Goal: Information Seeking & Learning: Learn about a topic

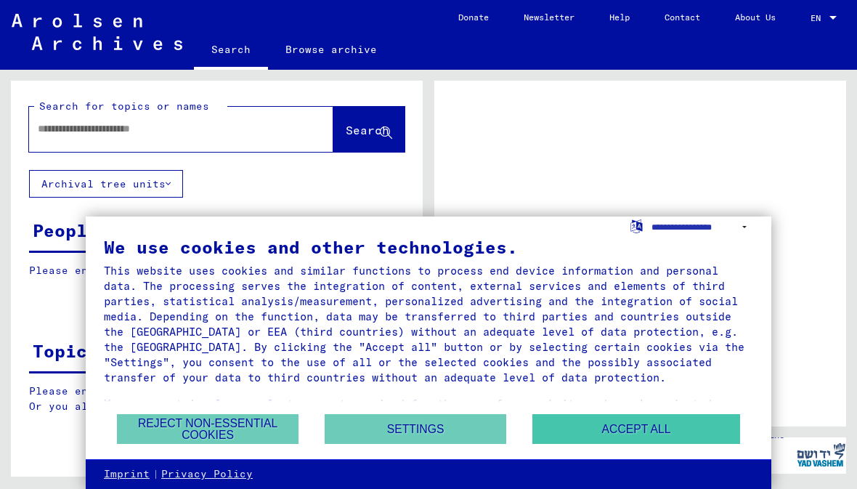
click at [674, 433] on button "Accept all" at bounding box center [636, 429] width 208 height 30
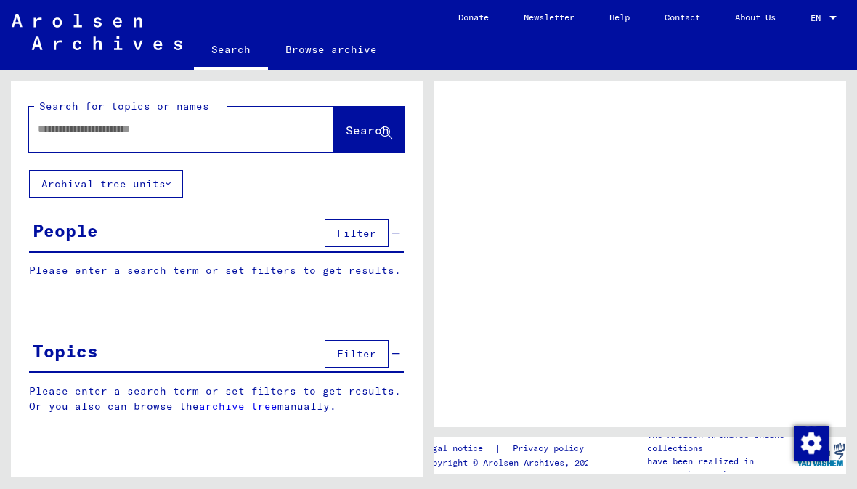
click at [234, 132] on input "text" at bounding box center [168, 128] width 261 height 15
type input "********"
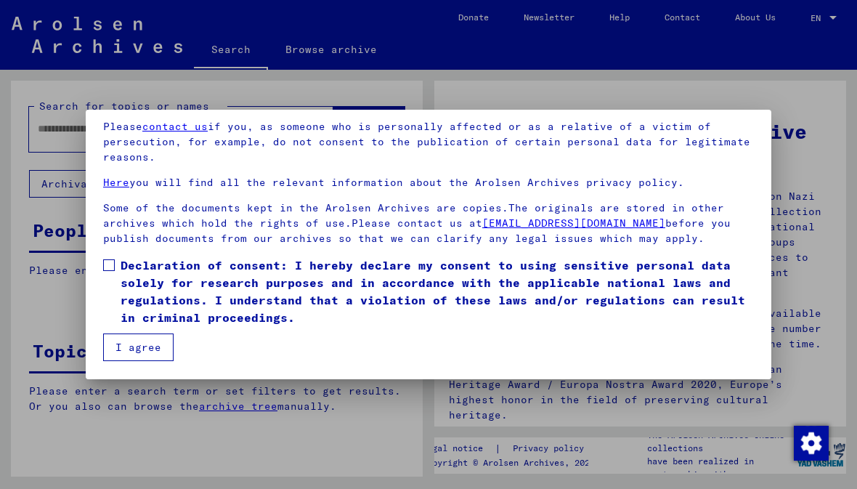
scroll to position [121, 0]
click at [107, 270] on span at bounding box center [109, 265] width 12 height 12
click at [145, 343] on button "I agree" at bounding box center [138, 347] width 70 height 28
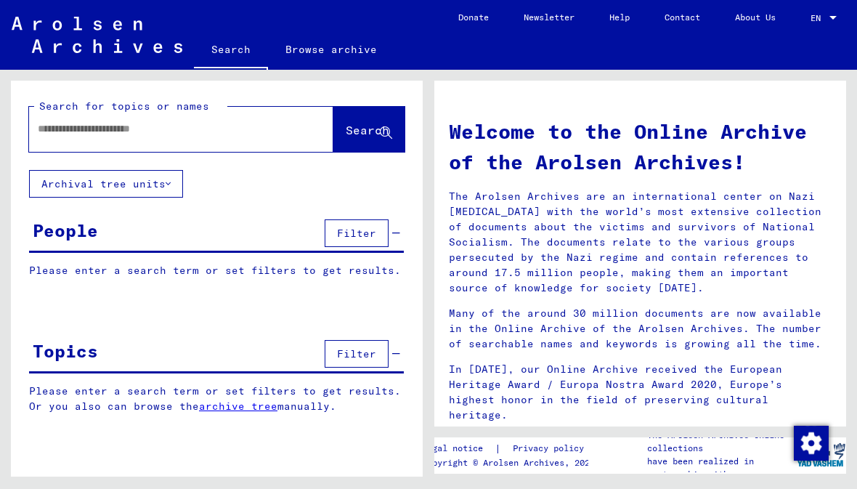
click at [205, 135] on input "text" at bounding box center [164, 128] width 252 height 15
type input "**********"
click at [350, 131] on span "Search" at bounding box center [368, 130] width 44 height 15
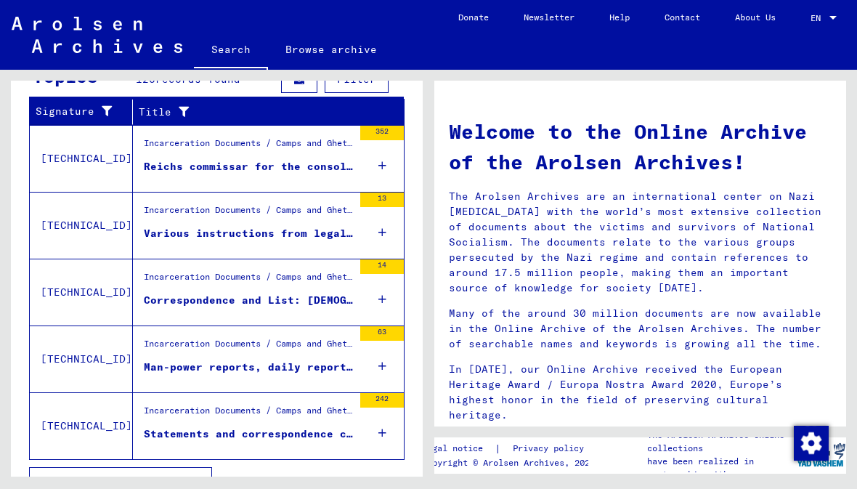
scroll to position [504, 0]
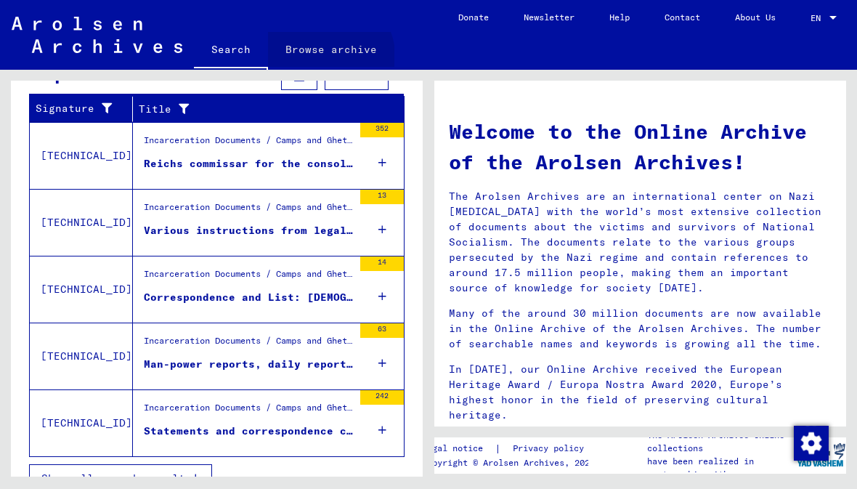
click at [311, 61] on link "Browse archive" at bounding box center [331, 49] width 126 height 35
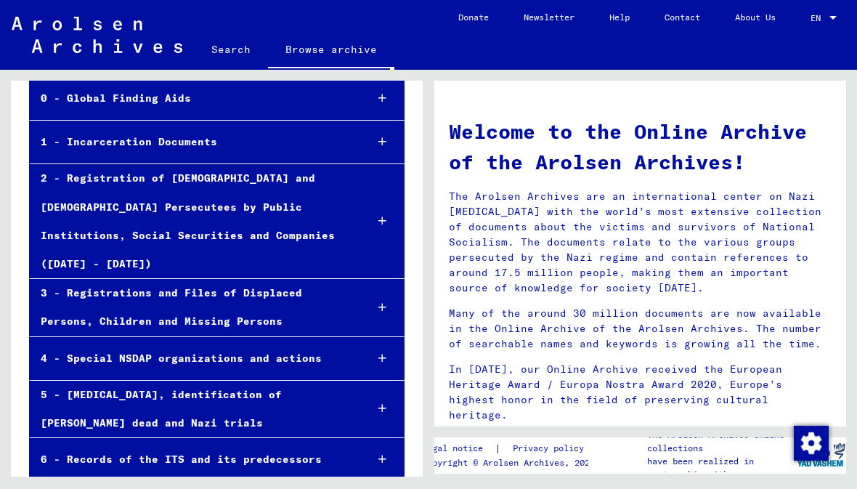
scroll to position [112, 0]
click at [381, 354] on icon at bounding box center [382, 359] width 8 height 10
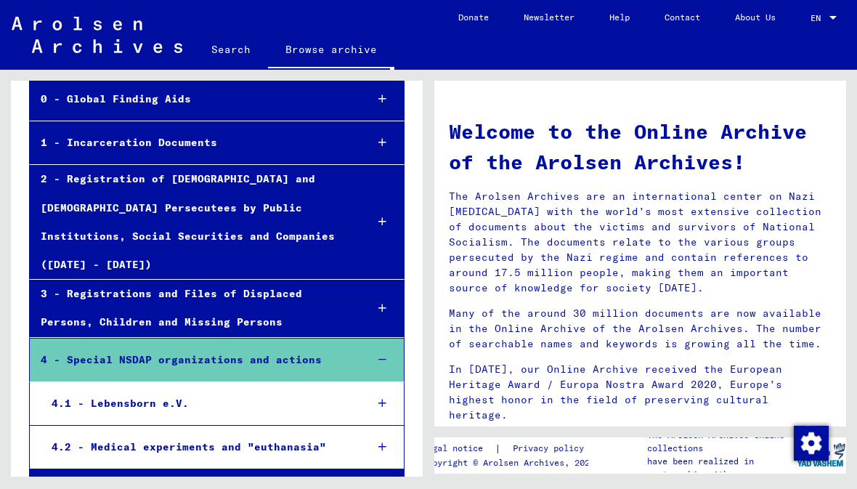
click at [378, 382] on div at bounding box center [382, 403] width 43 height 43
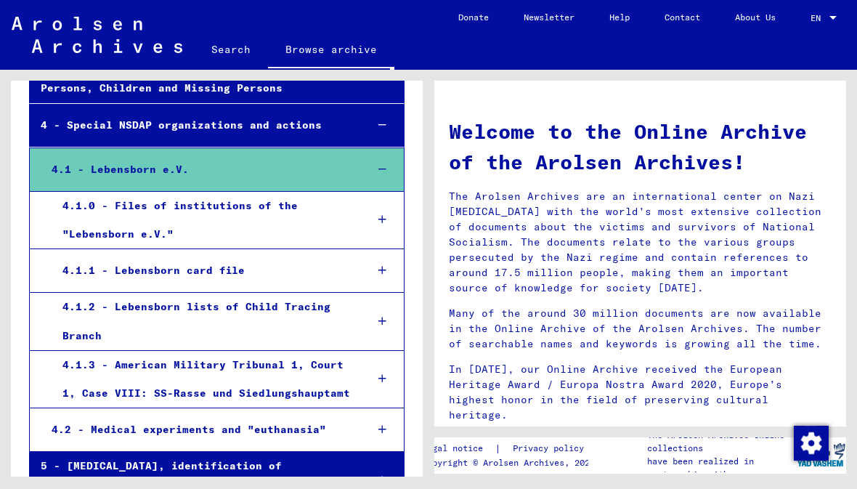
scroll to position [351, 0]
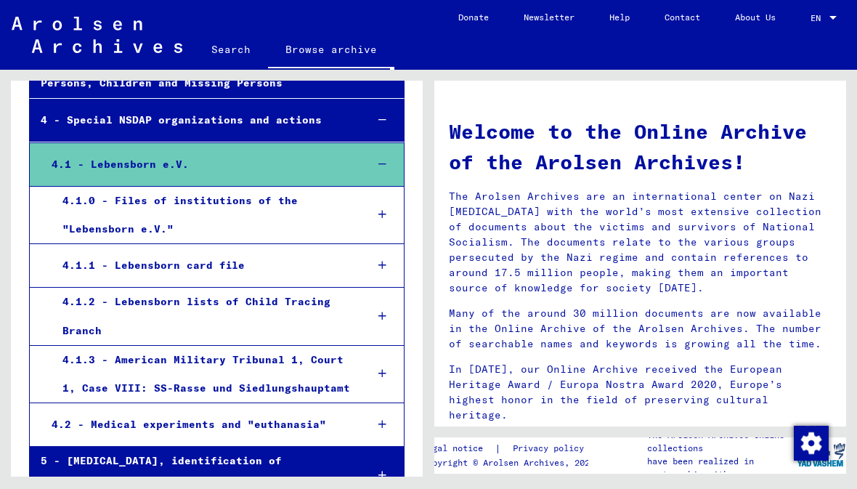
click at [198, 150] on div "4.1 - Lebensborn e.V." at bounding box center [197, 164] width 313 height 28
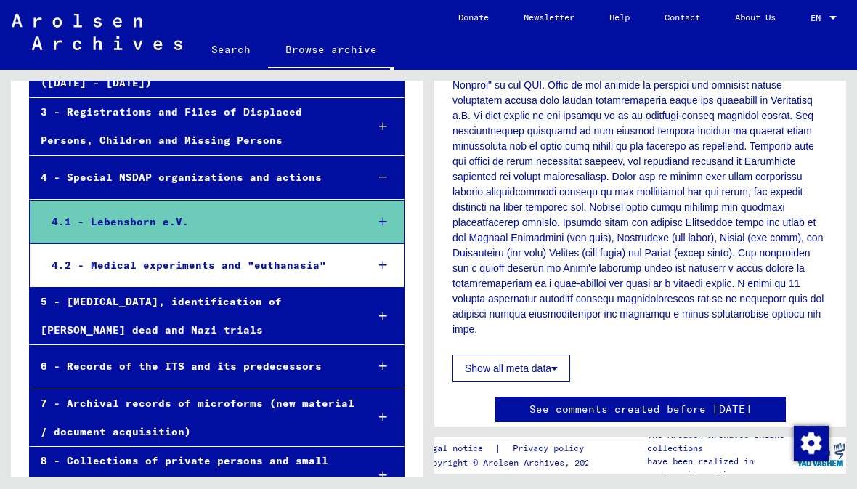
scroll to position [483, 0]
